Goal: Information Seeking & Learning: Learn about a topic

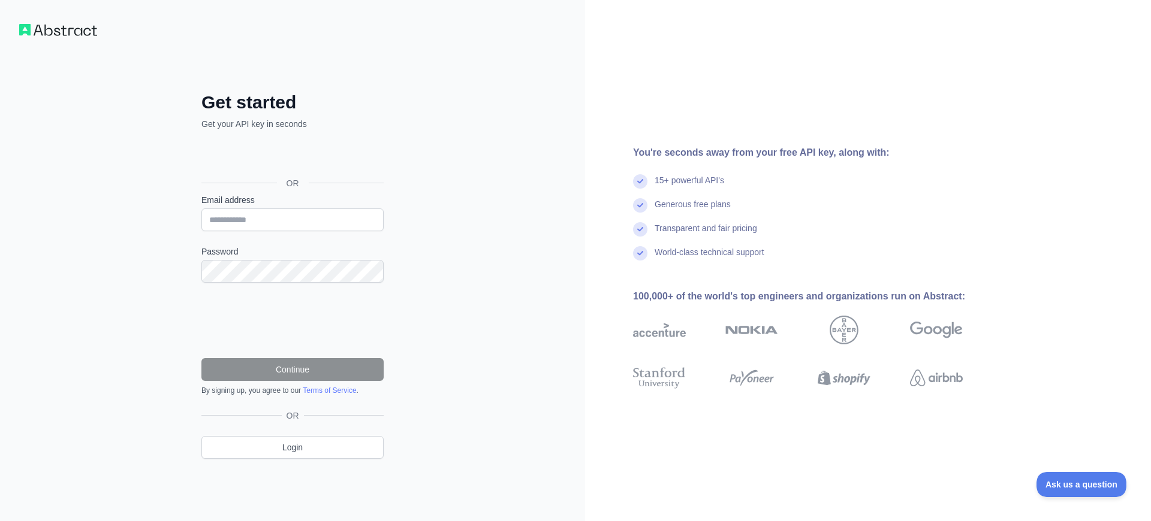
click at [572, 161] on div "Get started Get your API key in seconds OR Email address Password Continue By s…" at bounding box center [292, 260] width 585 height 521
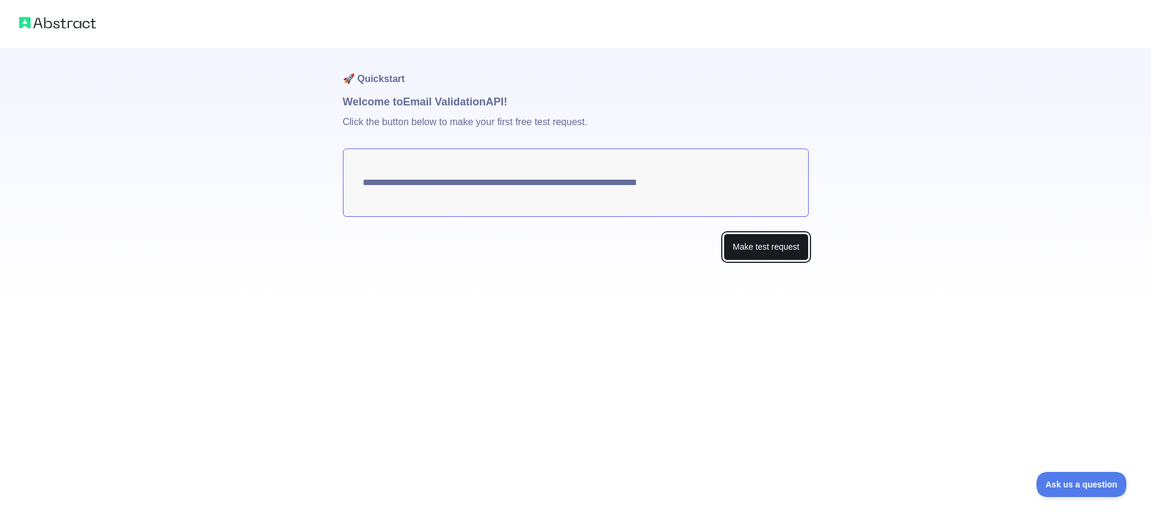
click at [783, 249] on button "Make test request" at bounding box center [765, 247] width 85 height 27
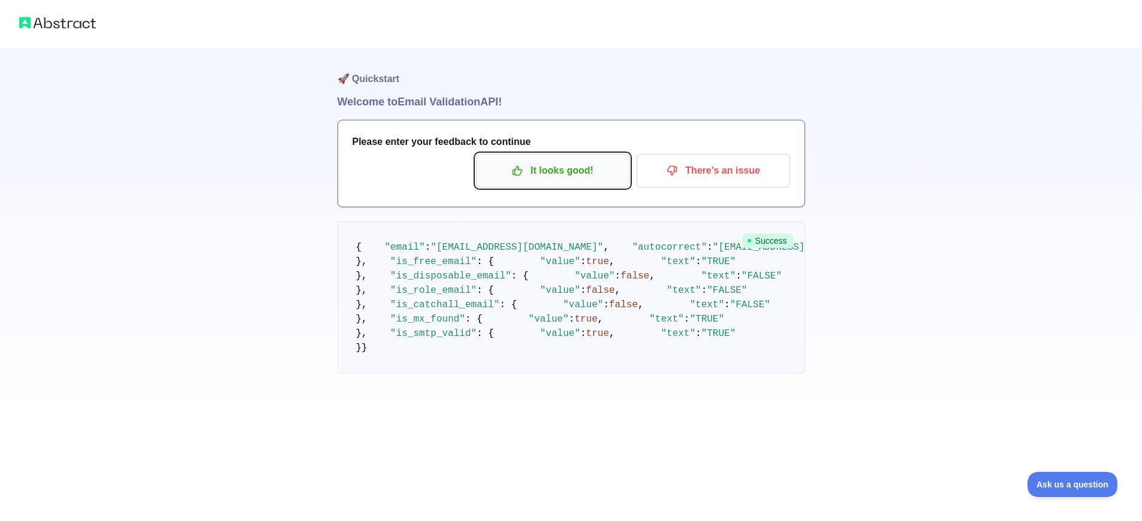
click at [563, 181] on button "It looks good!" at bounding box center [552, 171] width 153 height 34
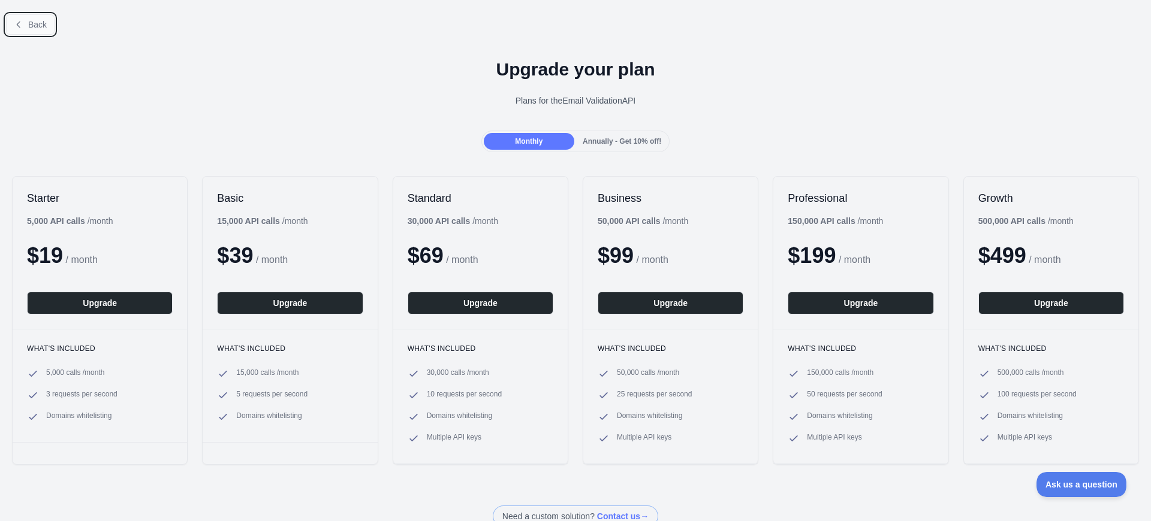
click at [8, 23] on button "Back" at bounding box center [30, 24] width 49 height 20
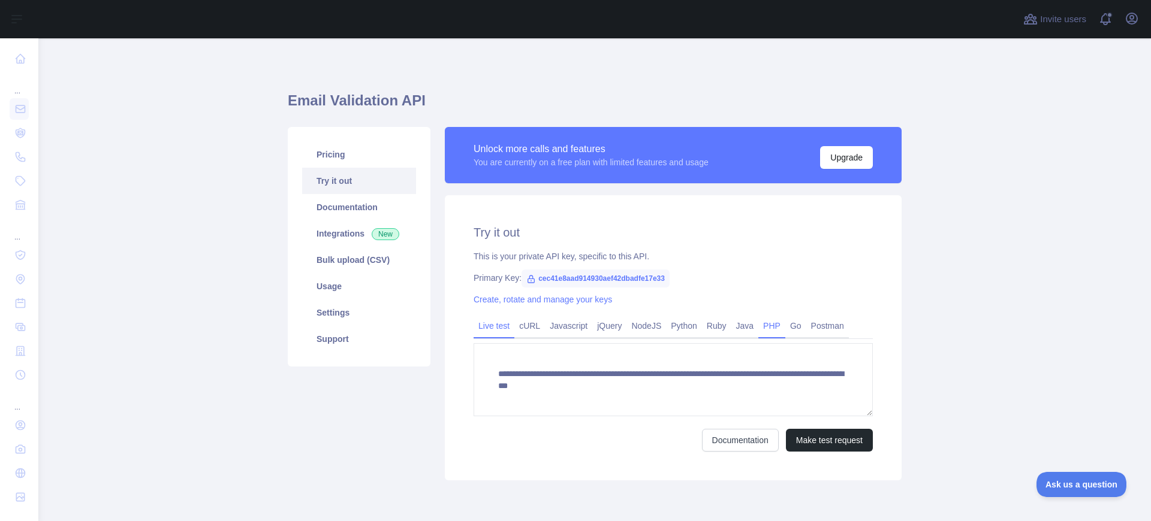
click at [773, 329] on link "PHP" at bounding box center [771, 325] width 27 height 19
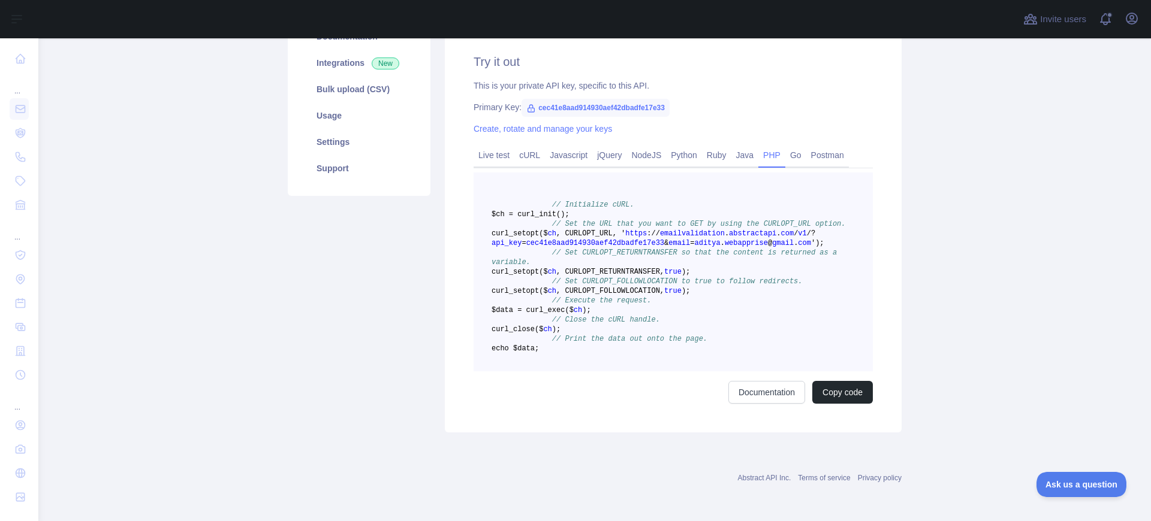
scroll to position [176, 0]
click at [745, 159] on link "Java" at bounding box center [745, 155] width 28 height 19
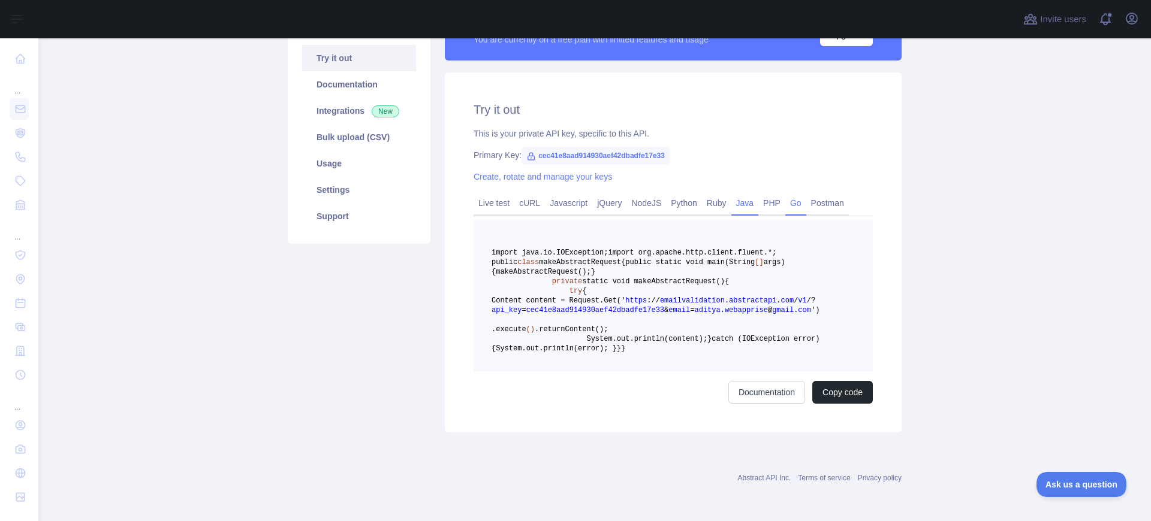
click at [800, 194] on link "Go" at bounding box center [795, 203] width 21 height 19
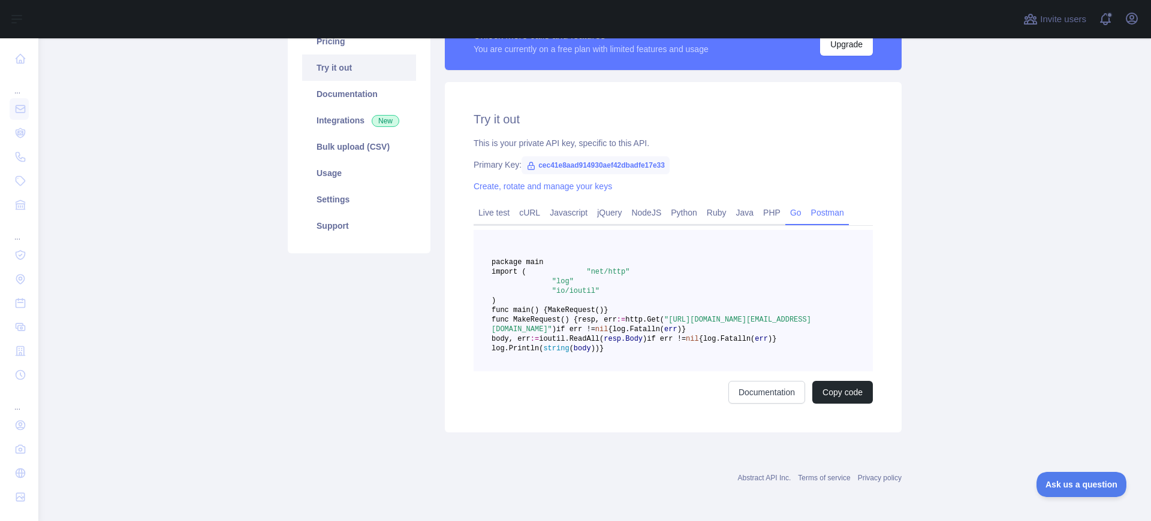
click at [834, 203] on link "Postman" at bounding box center [827, 212] width 43 height 19
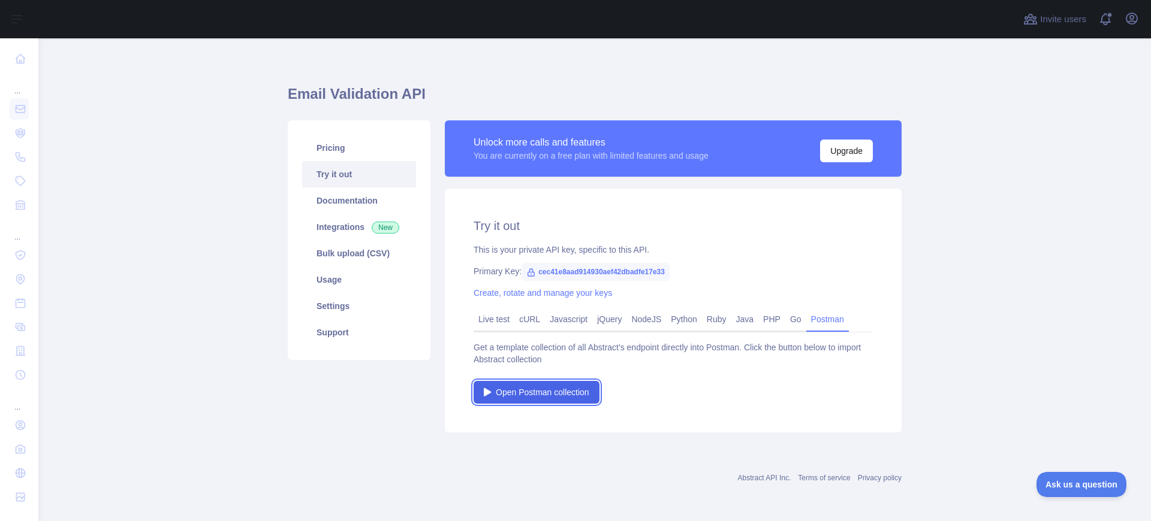
click at [544, 392] on span "Open Postman collection" at bounding box center [542, 393] width 93 height 12
click at [481, 319] on link "Live test" at bounding box center [493, 319] width 41 height 19
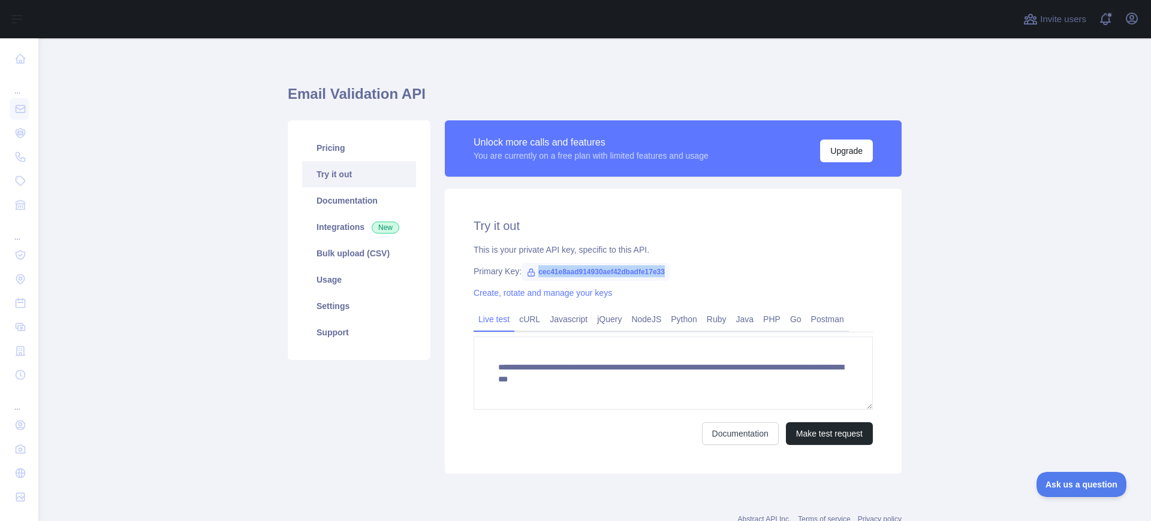
drag, startPoint x: 532, startPoint y: 273, endPoint x: 671, endPoint y: 273, distance: 138.4
click at [671, 273] on div "Primary Key: cec41e8aad914930aef42dbadfe17e33" at bounding box center [672, 272] width 399 height 12
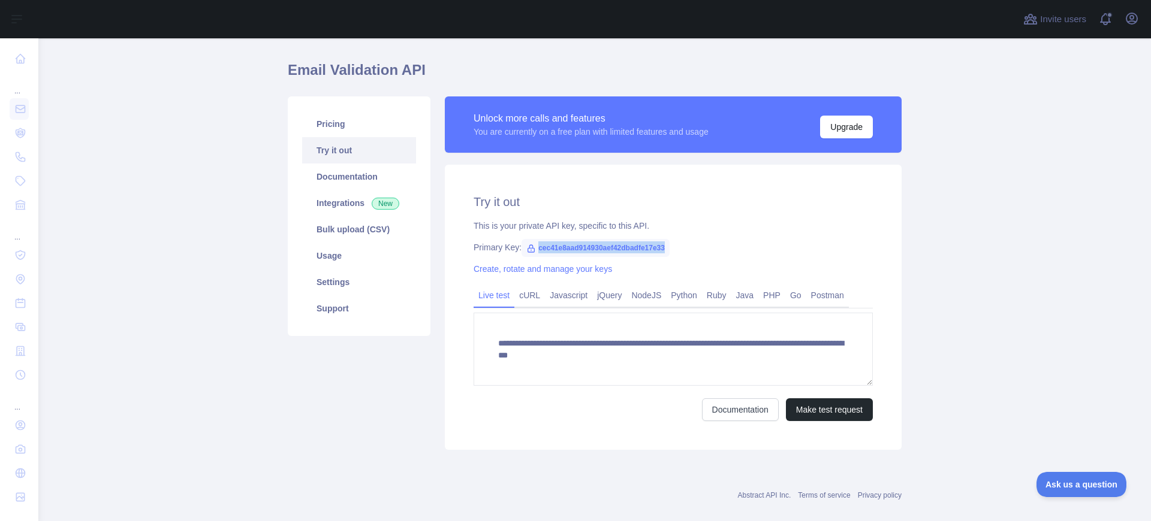
scroll to position [48, 0]
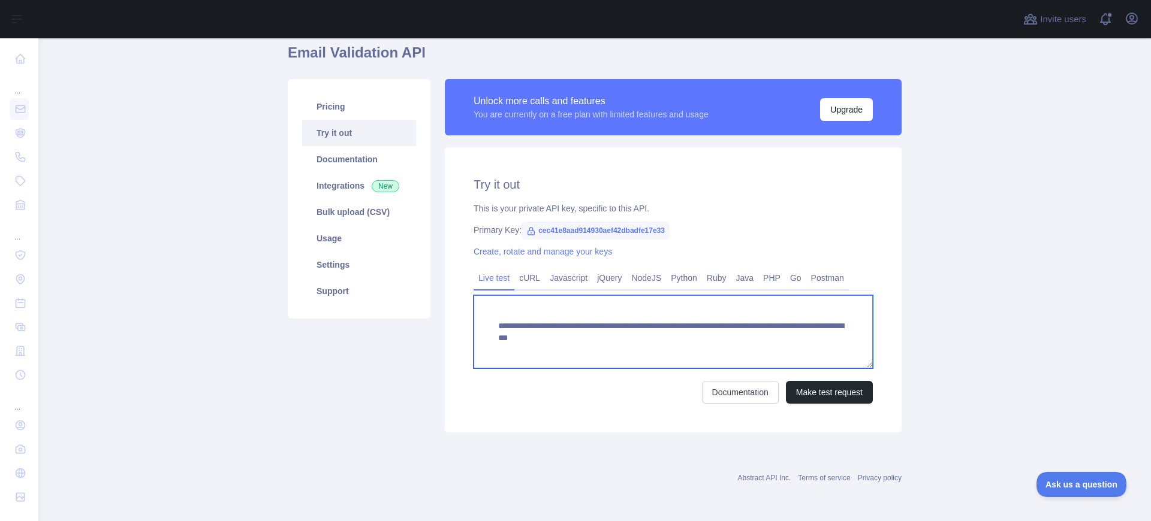
click at [868, 335] on textarea "**********" at bounding box center [672, 331] width 399 height 73
click at [552, 349] on textarea "**********" at bounding box center [672, 331] width 399 height 73
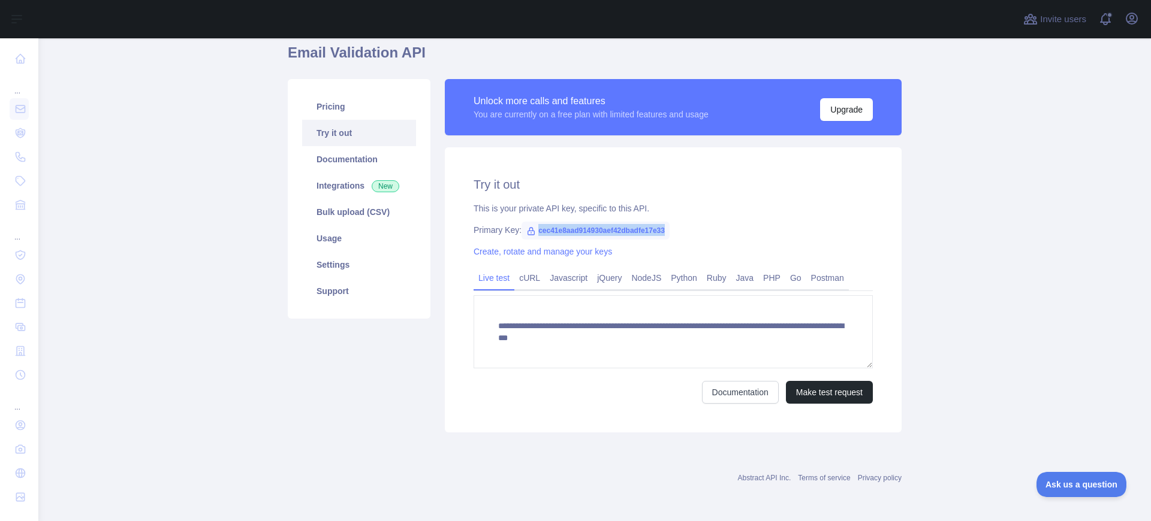
drag, startPoint x: 532, startPoint y: 229, endPoint x: 680, endPoint y: 226, distance: 148.1
click at [680, 226] on div "Primary Key: cec41e8aad914930aef42dbadfe17e33" at bounding box center [672, 230] width 399 height 12
copy span "cec41e8aad914930aef42dbadfe17e33"
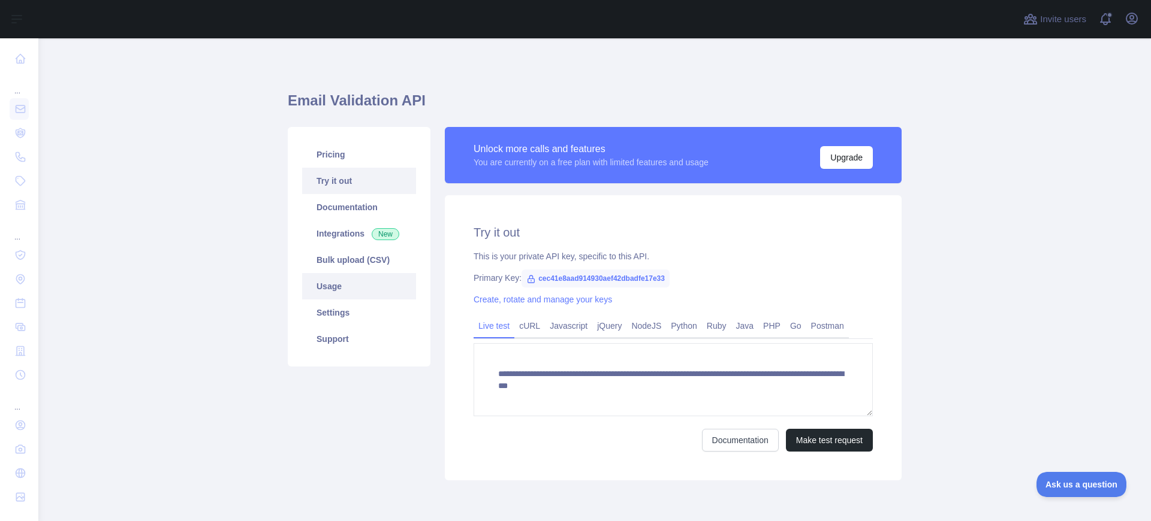
click at [349, 286] on link "Usage" at bounding box center [359, 286] width 114 height 26
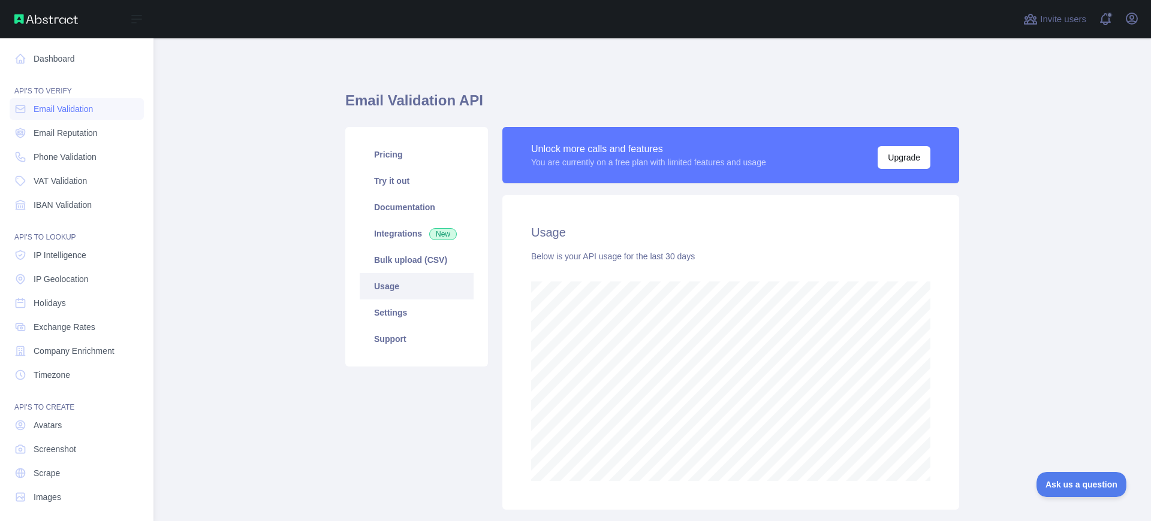
scroll to position [598865, 598360]
click at [89, 111] on span "Email Validation" at bounding box center [63, 109] width 59 height 12
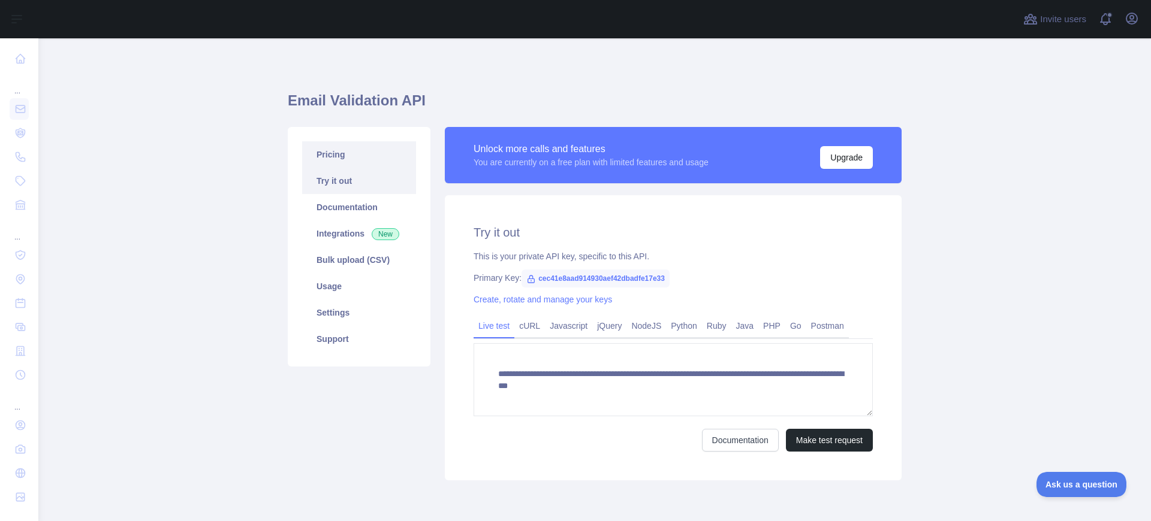
click at [355, 158] on link "Pricing" at bounding box center [359, 154] width 114 height 26
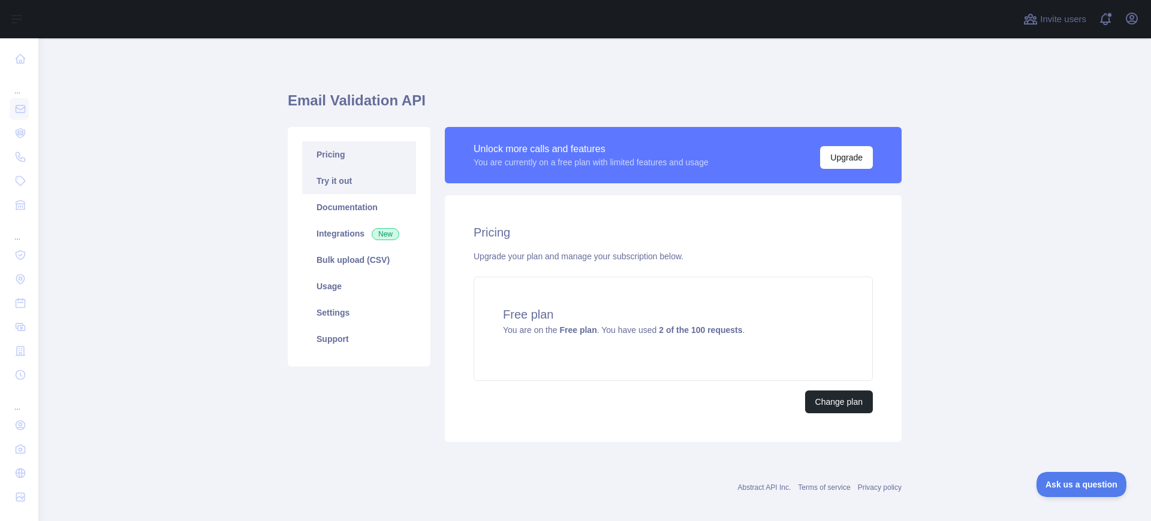
click at [362, 184] on link "Try it out" at bounding box center [359, 181] width 114 height 26
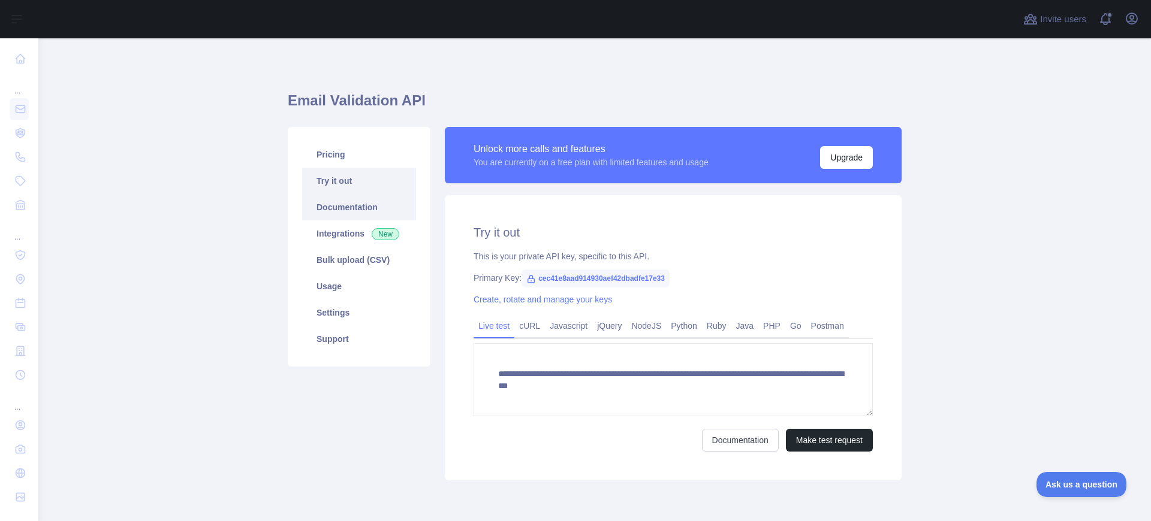
click at [361, 203] on link "Documentation" at bounding box center [359, 207] width 114 height 26
click at [321, 210] on link "Documentation" at bounding box center [359, 207] width 114 height 26
click at [331, 237] on link "Integrations New" at bounding box center [359, 234] width 114 height 26
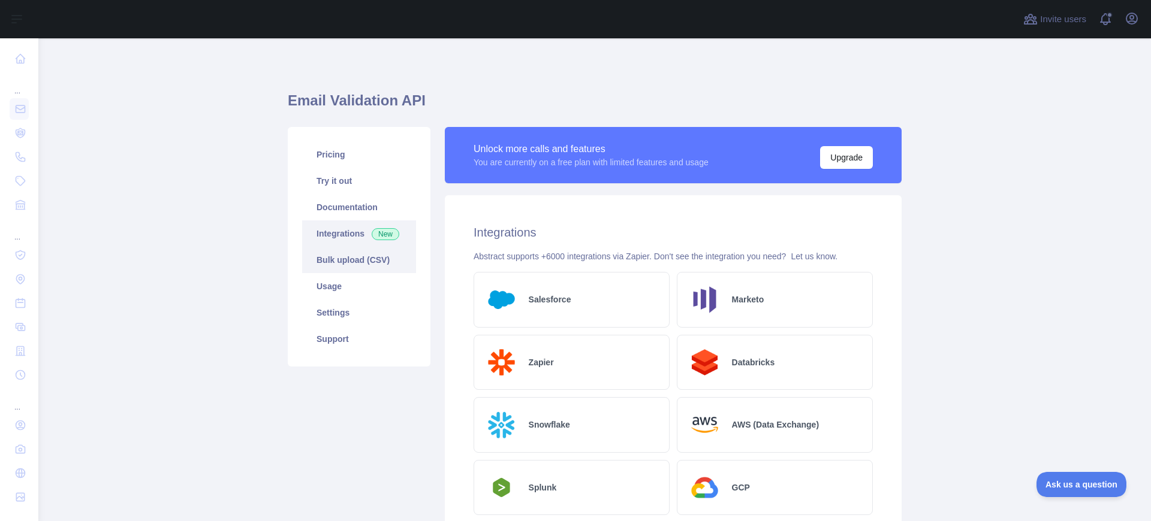
click at [361, 271] on link "Bulk upload (CSV)" at bounding box center [359, 260] width 114 height 26
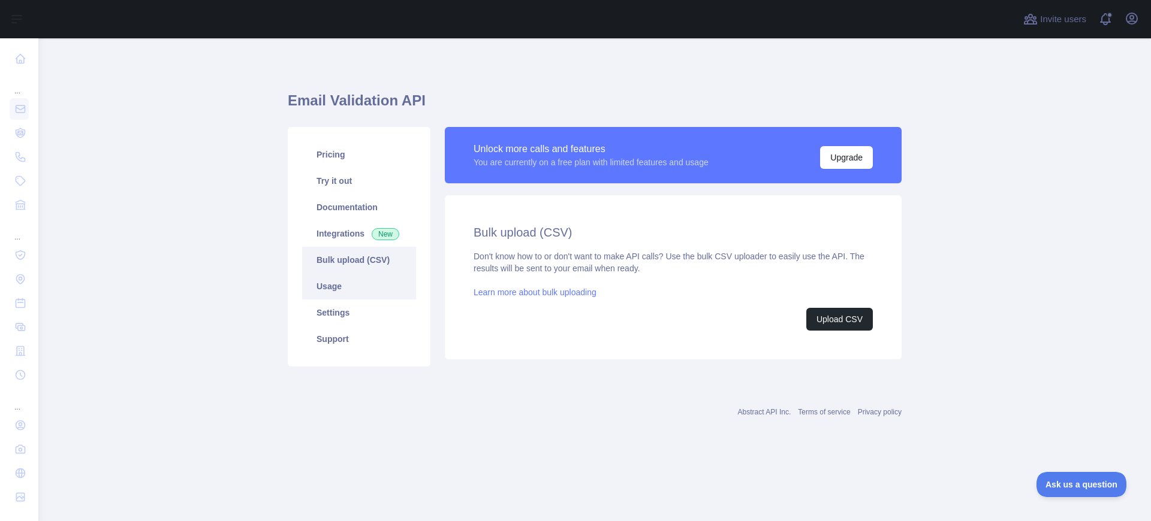
click at [378, 292] on link "Usage" at bounding box center [359, 286] width 114 height 26
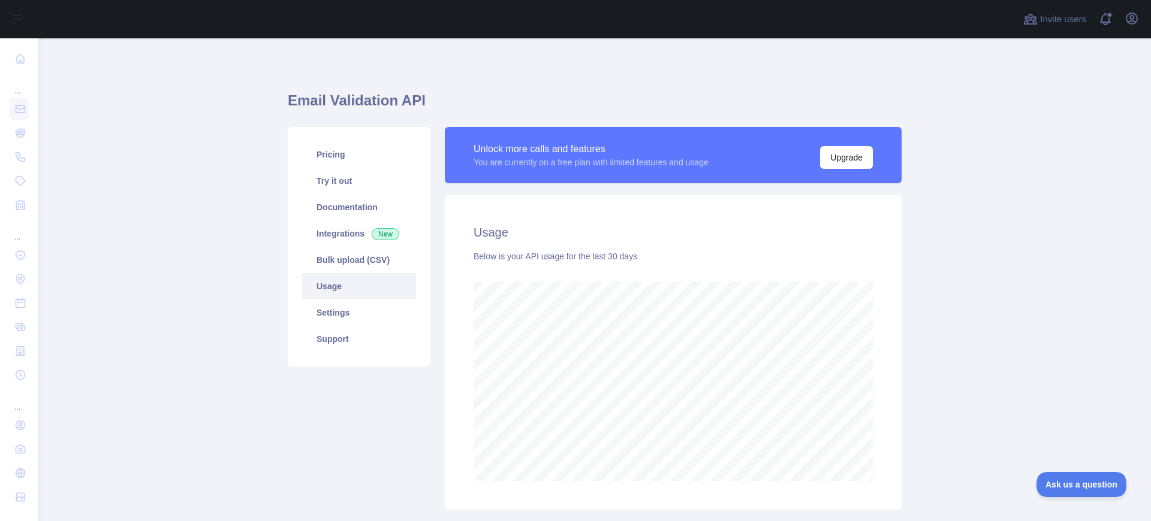
scroll to position [483, 1103]
click at [370, 312] on link "Settings" at bounding box center [359, 313] width 114 height 26
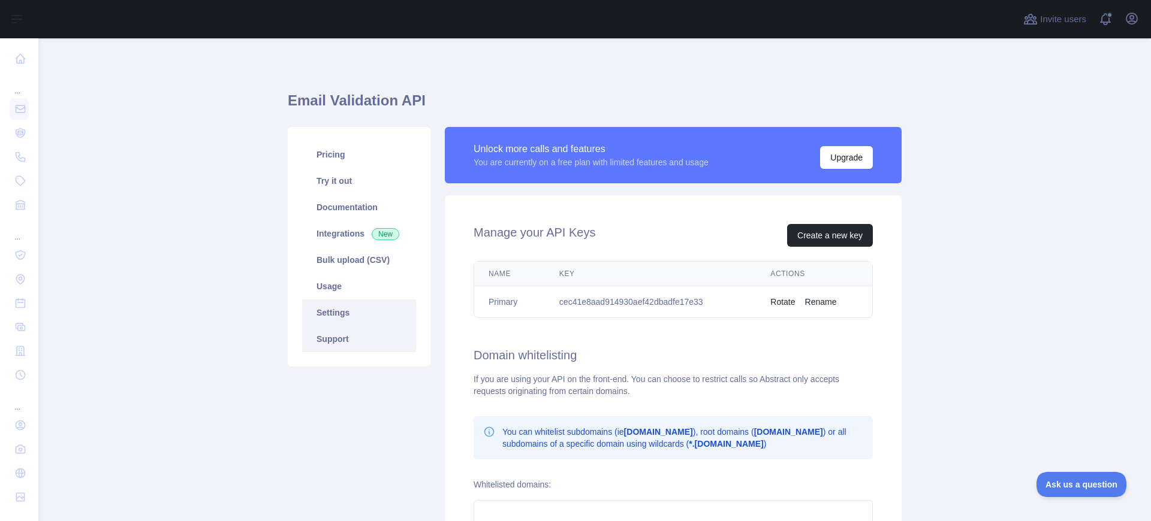
click at [358, 333] on link "Support" at bounding box center [359, 339] width 114 height 26
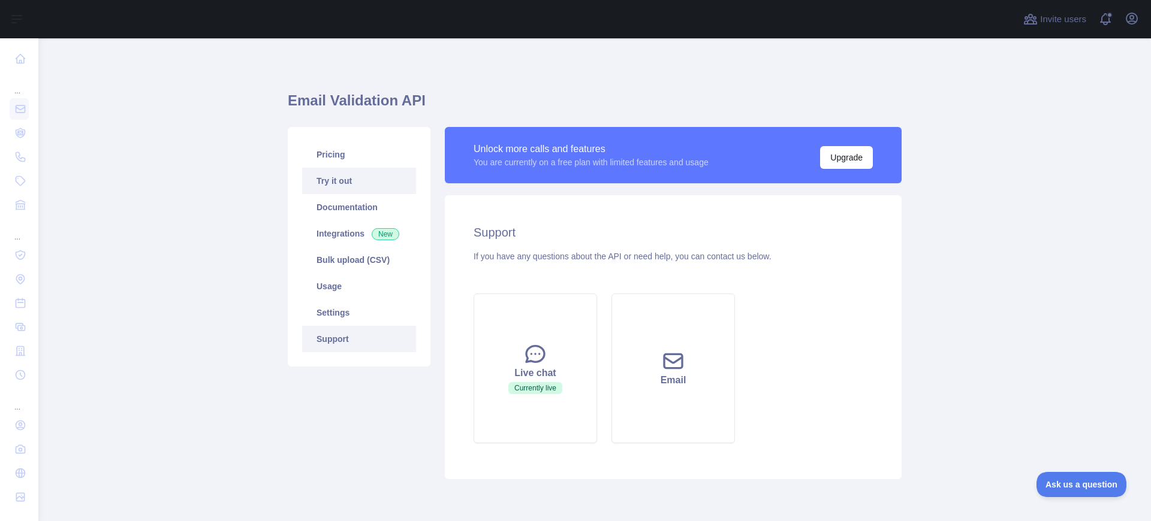
click at [354, 179] on link "Try it out" at bounding box center [359, 181] width 114 height 26
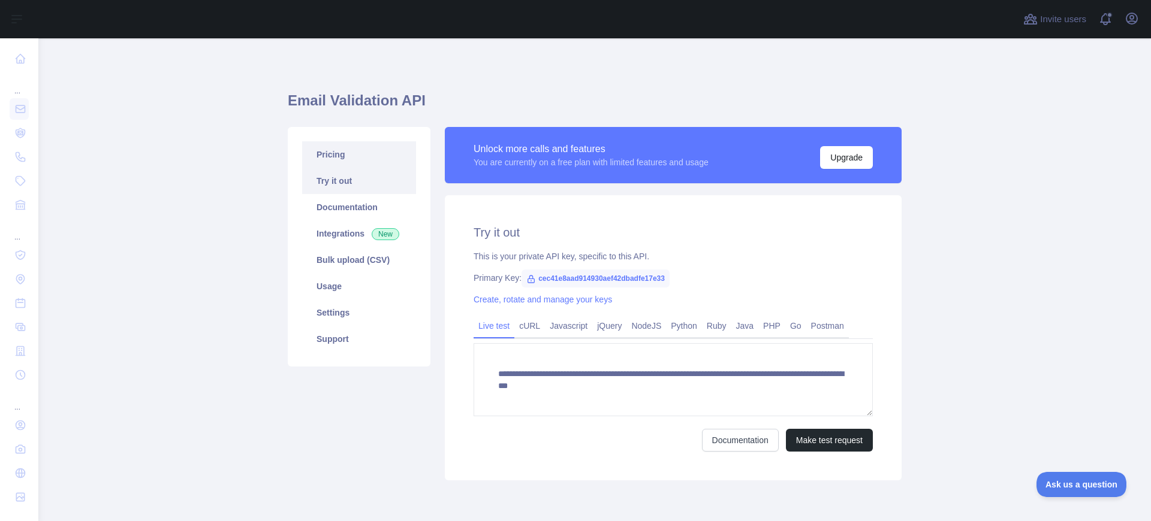
click at [363, 164] on link "Pricing" at bounding box center [359, 154] width 114 height 26
